Goal: Information Seeking & Learning: Learn about a topic

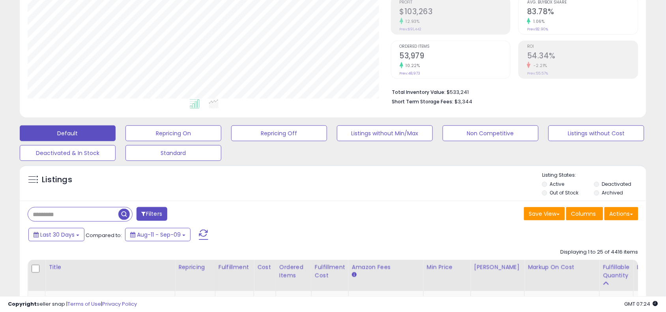
scroll to position [197, 0]
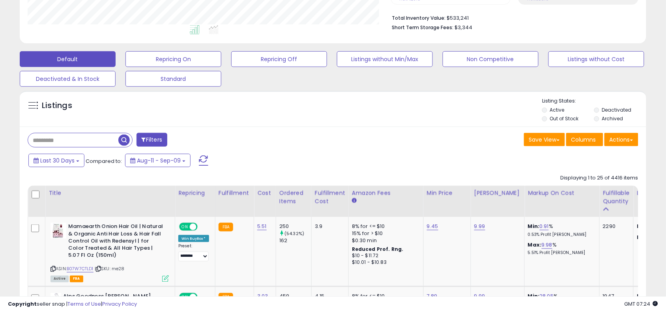
click at [332, 155] on div "Last 30 Days Compared to: Aug-11 - Sep-09" at bounding box center [255, 162] width 458 height 18
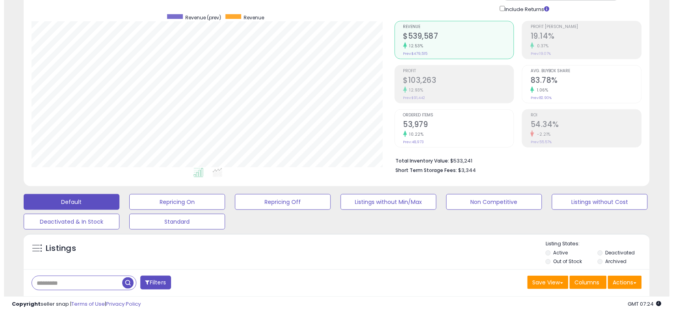
scroll to position [158, 0]
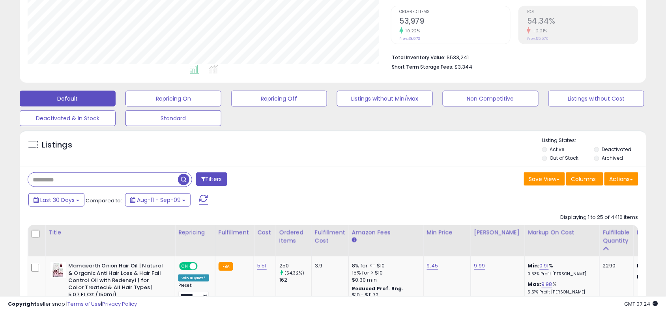
click at [106, 181] on input "text" at bounding box center [103, 180] width 150 height 14
click at [106, 181] on input "**" at bounding box center [103, 180] width 150 height 14
type input "*********"
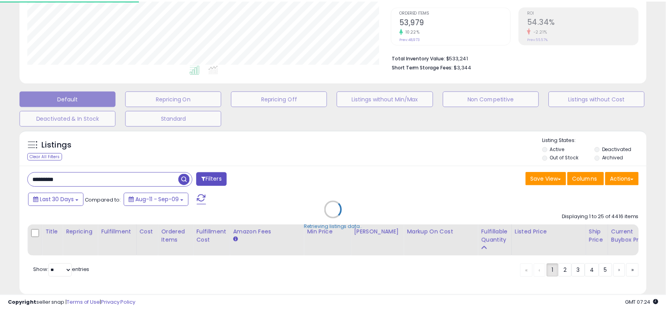
scroll to position [162, 367]
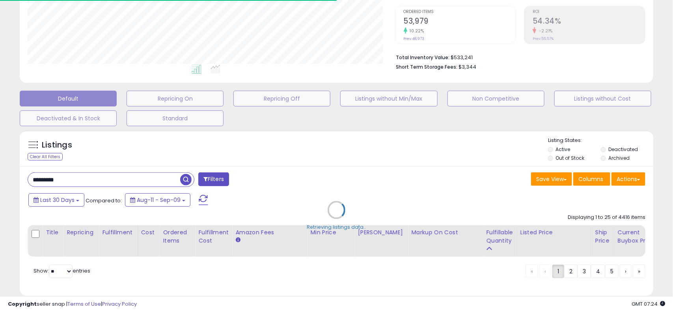
click at [331, 201] on div "Retrieving listings data.." at bounding box center [336, 215] width 645 height 179
click at [365, 192] on div "Retrieving listings data.." at bounding box center [336, 215] width 645 height 179
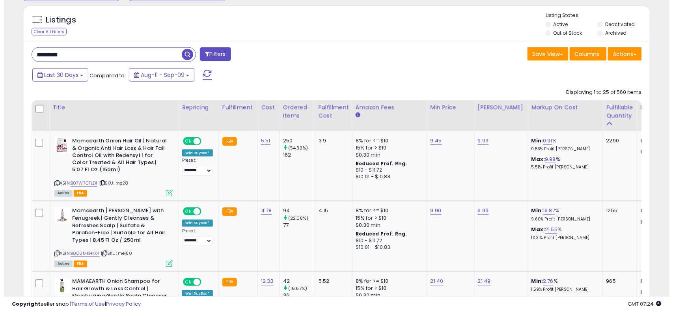
scroll to position [335, 0]
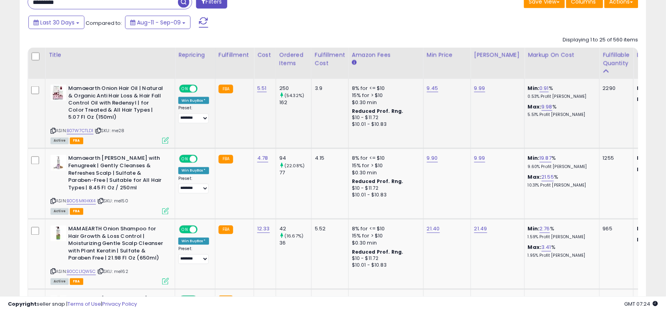
click at [80, 139] on span "FBA" at bounding box center [76, 141] width 13 height 7
click at [88, 130] on link "B07W7CTLD1" at bounding box center [80, 131] width 27 height 7
click at [165, 141] on icon at bounding box center [165, 140] width 7 height 7
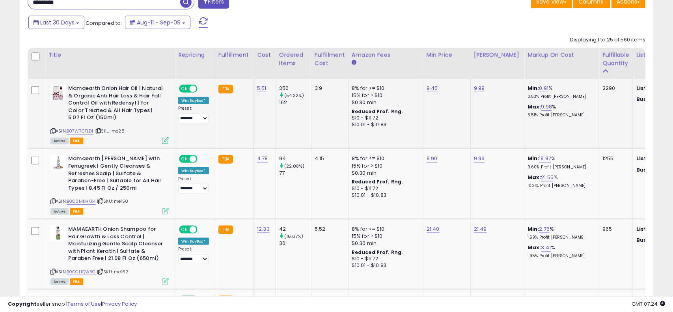
scroll to position [162, 367]
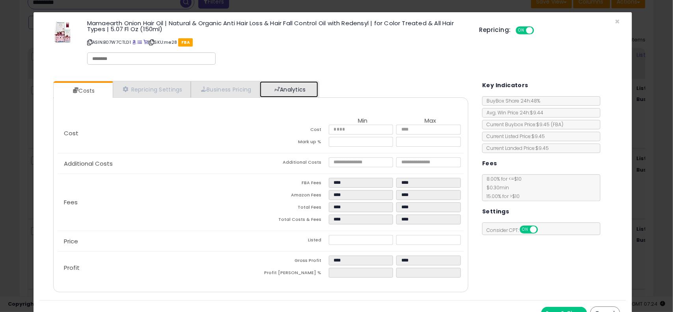
click at [309, 85] on link "Analytics" at bounding box center [289, 89] width 58 height 16
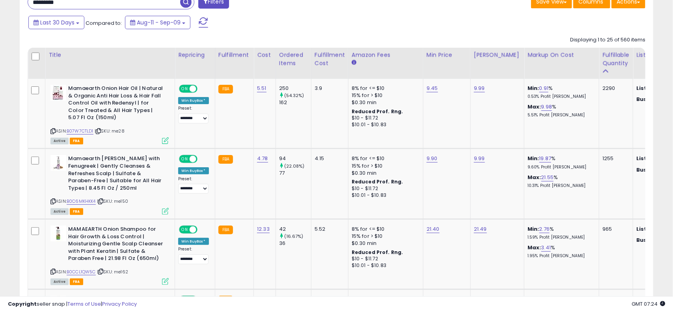
scroll to position [394096, 393894]
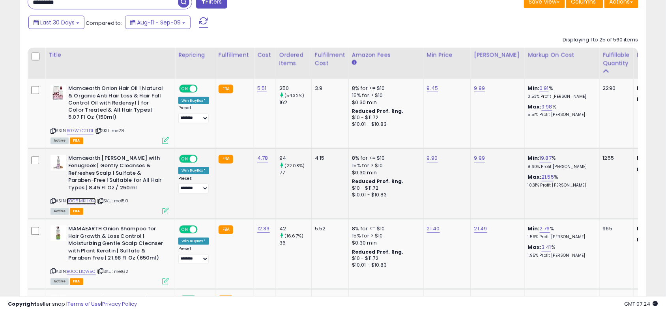
click at [89, 201] on link "B0C6MKHKK4" at bounding box center [81, 201] width 29 height 7
click at [164, 211] on icon at bounding box center [165, 211] width 7 height 7
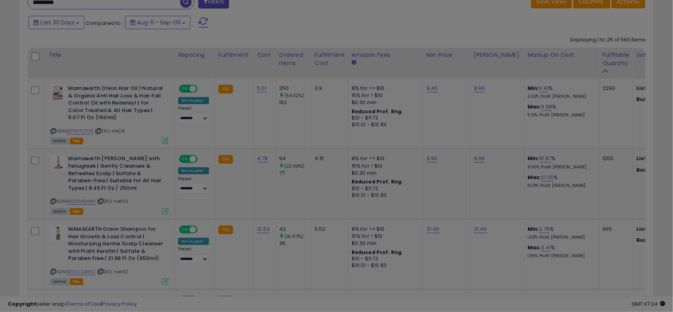
scroll to position [162, 367]
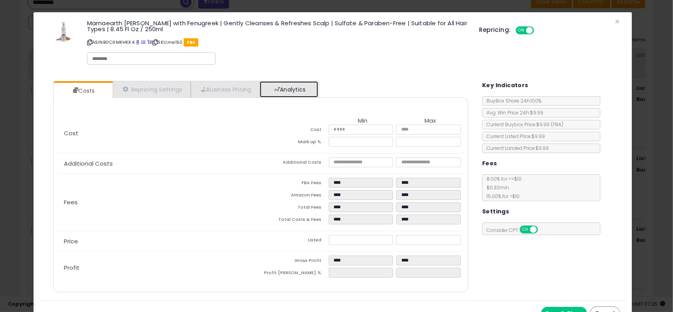
click at [318, 94] on link "Analytics" at bounding box center [289, 89] width 58 height 16
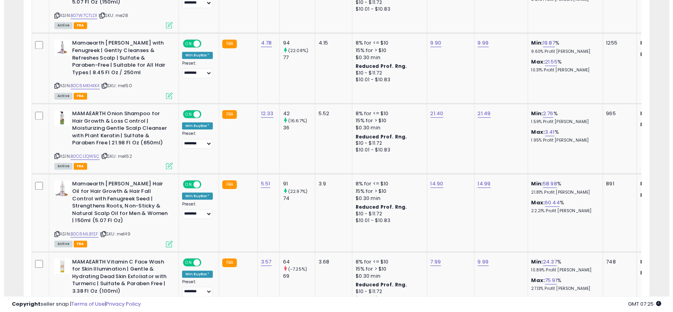
scroll to position [473, 0]
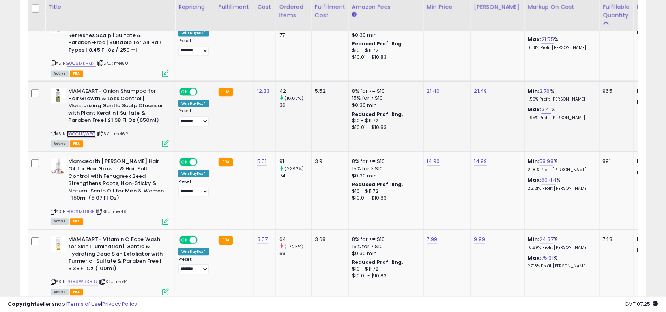
click at [91, 133] on link "B0CCL1QW5C" at bounding box center [81, 133] width 29 height 7
click at [164, 141] on icon at bounding box center [165, 143] width 7 height 7
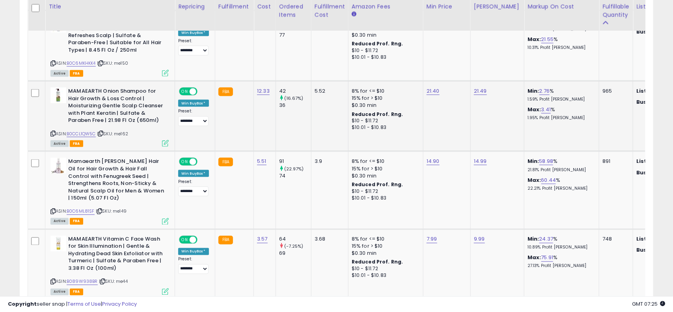
scroll to position [162, 367]
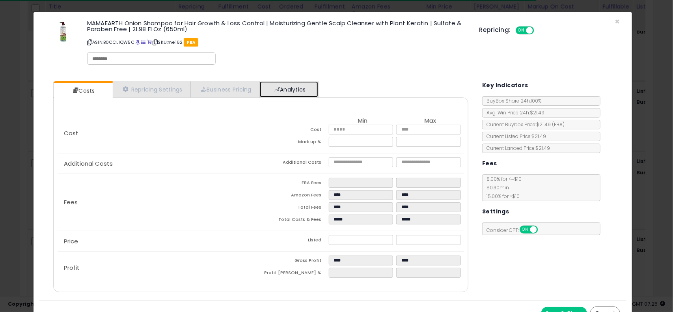
click at [301, 93] on link "Analytics" at bounding box center [289, 89] width 58 height 16
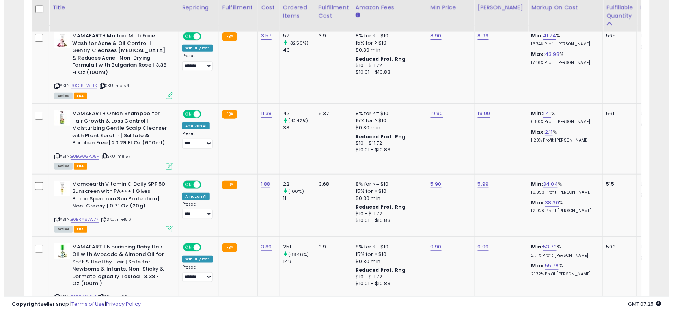
scroll to position [966, 0]
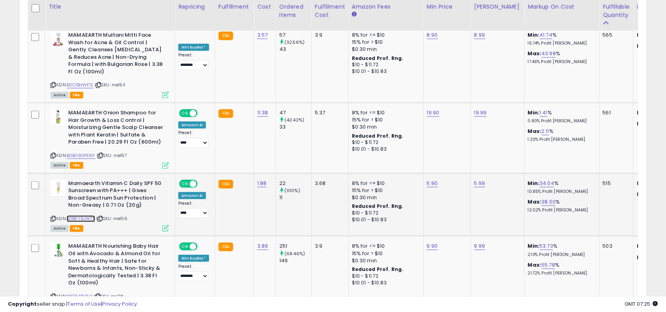
click at [88, 215] on link "B0BRY8JW77" at bounding box center [81, 218] width 28 height 7
click at [166, 225] on icon at bounding box center [165, 228] width 7 height 7
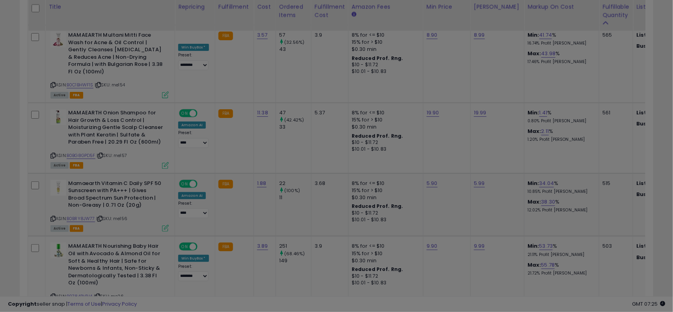
scroll to position [0, 0]
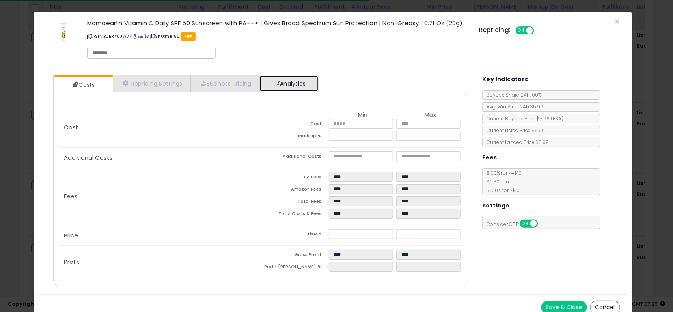
click at [310, 91] on link "Analytics" at bounding box center [289, 83] width 58 height 16
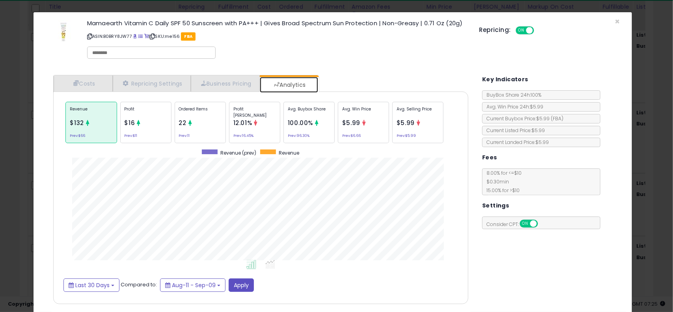
scroll to position [394014, 393832]
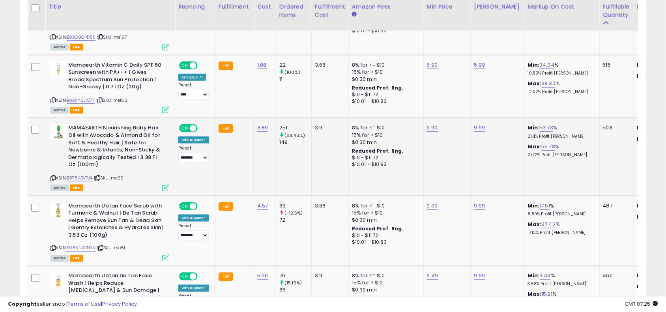
click at [164, 185] on icon at bounding box center [165, 188] width 7 height 7
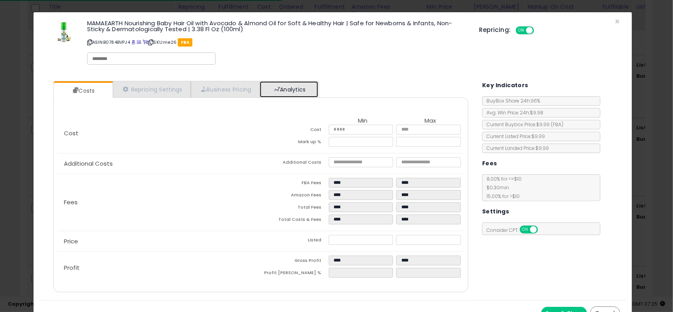
click at [306, 86] on link "Analytics" at bounding box center [289, 89] width 58 height 16
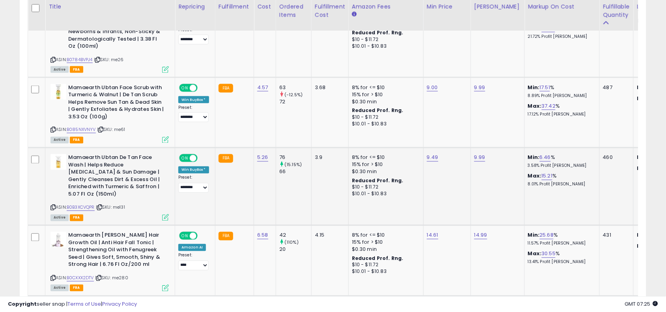
click at [168, 214] on icon at bounding box center [165, 217] width 7 height 7
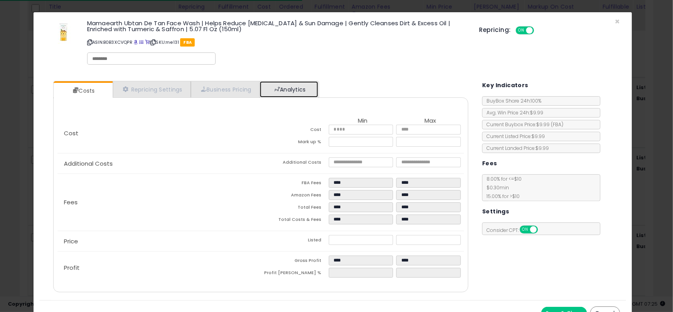
click at [289, 95] on link "Analytics" at bounding box center [289, 89] width 58 height 16
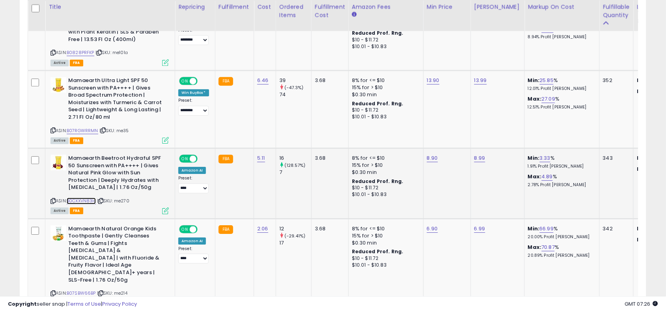
click at [85, 198] on link "B0CXXVN83H" at bounding box center [81, 201] width 29 height 7
click at [167, 207] on icon at bounding box center [165, 210] width 7 height 7
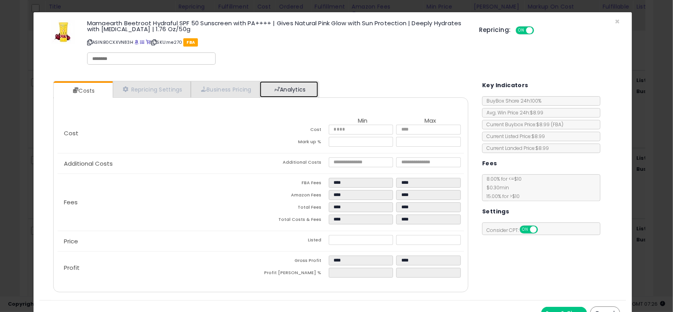
click at [311, 86] on link "Analytics" at bounding box center [289, 89] width 58 height 16
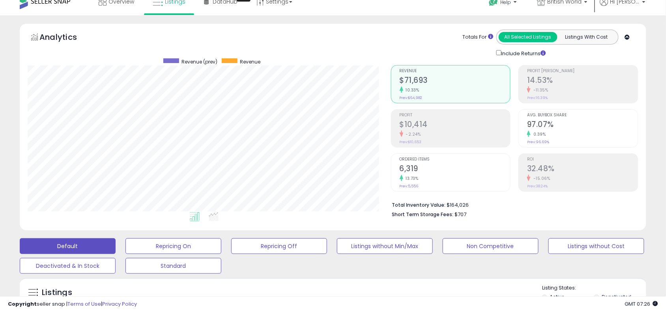
scroll to position [0, 0]
